Goal: Task Accomplishment & Management: Complete application form

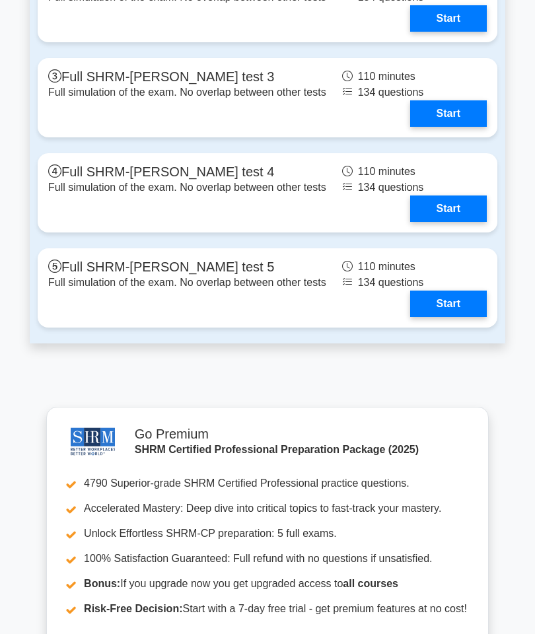
click at [446, 317] on link "Start" at bounding box center [448, 303] width 77 height 26
click at [410, 222] on link "Start" at bounding box center [448, 208] width 77 height 26
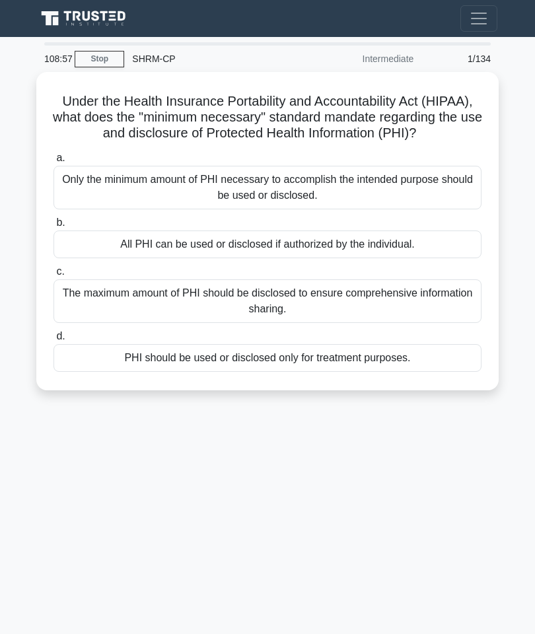
click at [395, 257] on div "All PHI can be used or disclosed if authorized by the individual." at bounding box center [267, 244] width 428 height 28
click at [53, 227] on input "b. All PHI can be used or disclosed if authorized by the individual." at bounding box center [53, 223] width 0 height 9
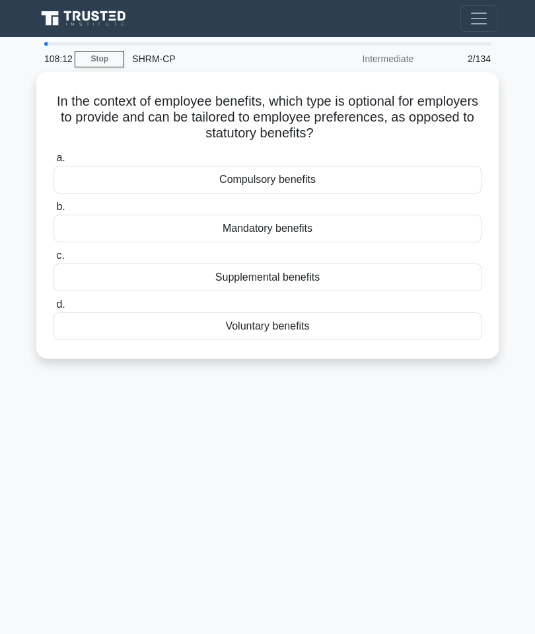
click at [346, 273] on div "Supplemental benefits" at bounding box center [267, 277] width 428 height 28
click at [53, 260] on input "c. Supplemental benefits" at bounding box center [53, 256] width 0 height 9
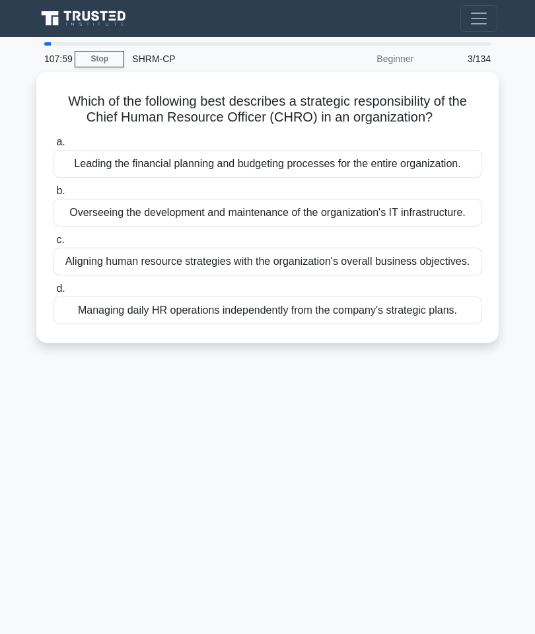
click at [94, 57] on link "Stop" at bounding box center [100, 59] width 50 height 17
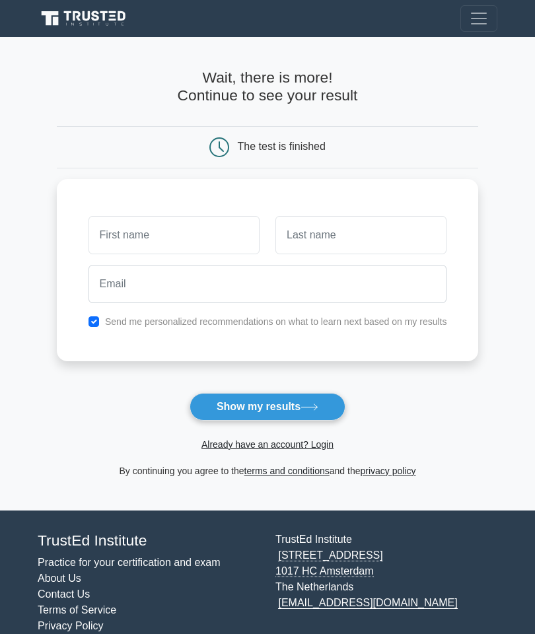
click at [258, 410] on button "Show my results" at bounding box center [267, 407] width 156 height 28
click at [147, 234] on input "text" at bounding box center [173, 235] width 171 height 38
type input "Nipuli"
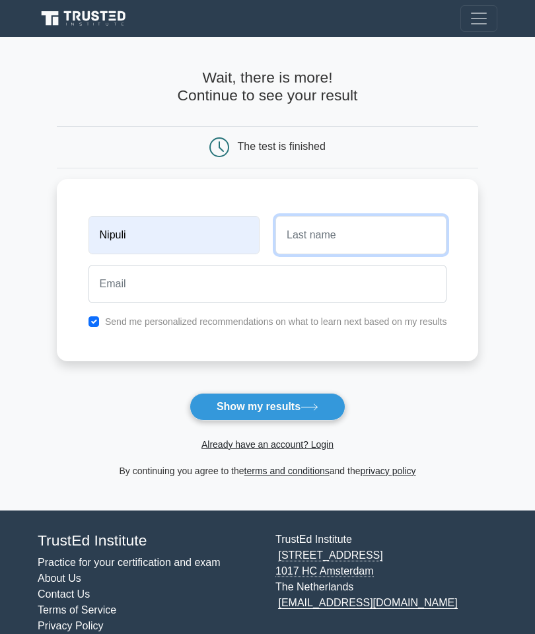
click at [333, 231] on input "text" at bounding box center [360, 235] width 171 height 38
type input "Gajanayake"
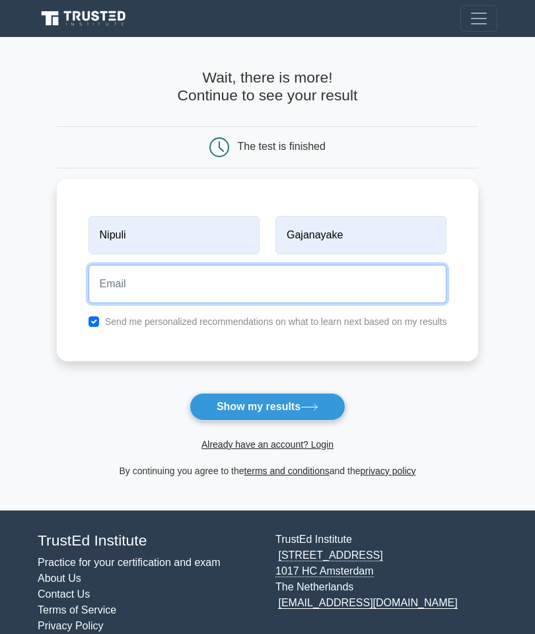
click at [133, 290] on input "email" at bounding box center [267, 284] width 358 height 38
type input "uomnipuli@gmail.com"
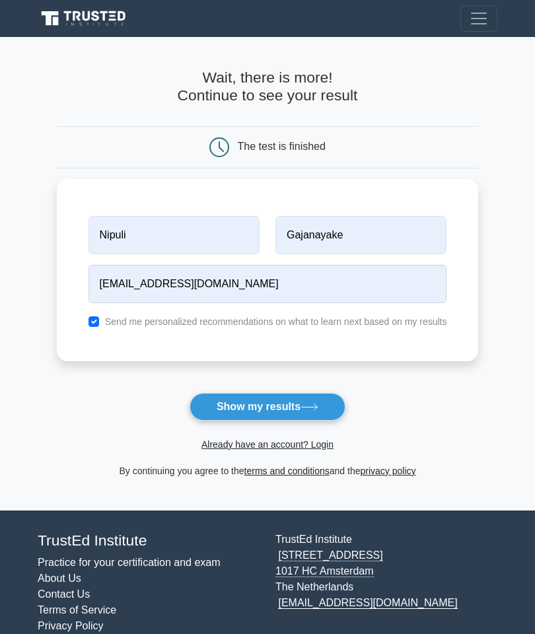
click at [279, 409] on button "Show my results" at bounding box center [267, 407] width 156 height 28
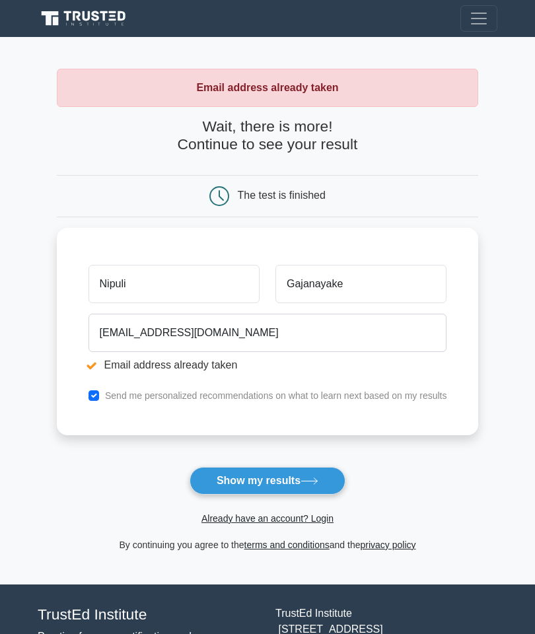
click at [267, 480] on button "Show my results" at bounding box center [267, 481] width 156 height 28
